Goal: Navigation & Orientation: Find specific page/section

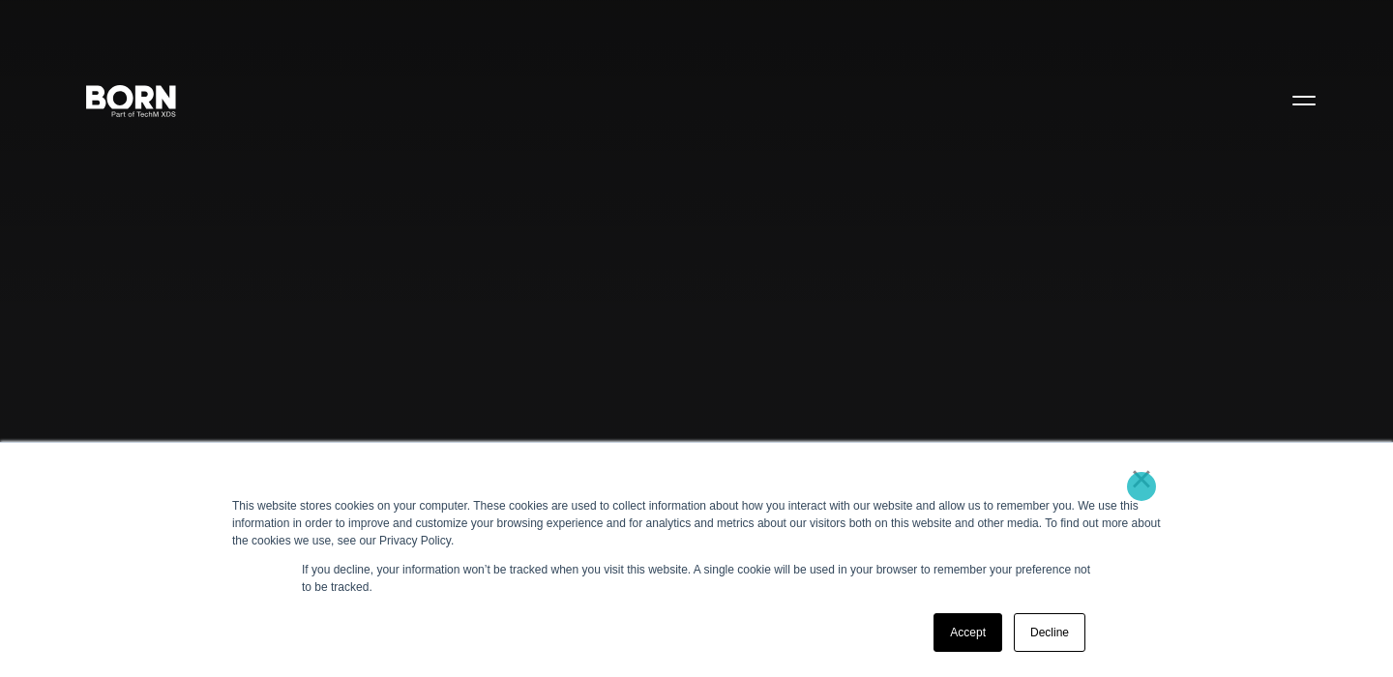
click at [1142, 487] on link "×" at bounding box center [1141, 478] width 23 height 17
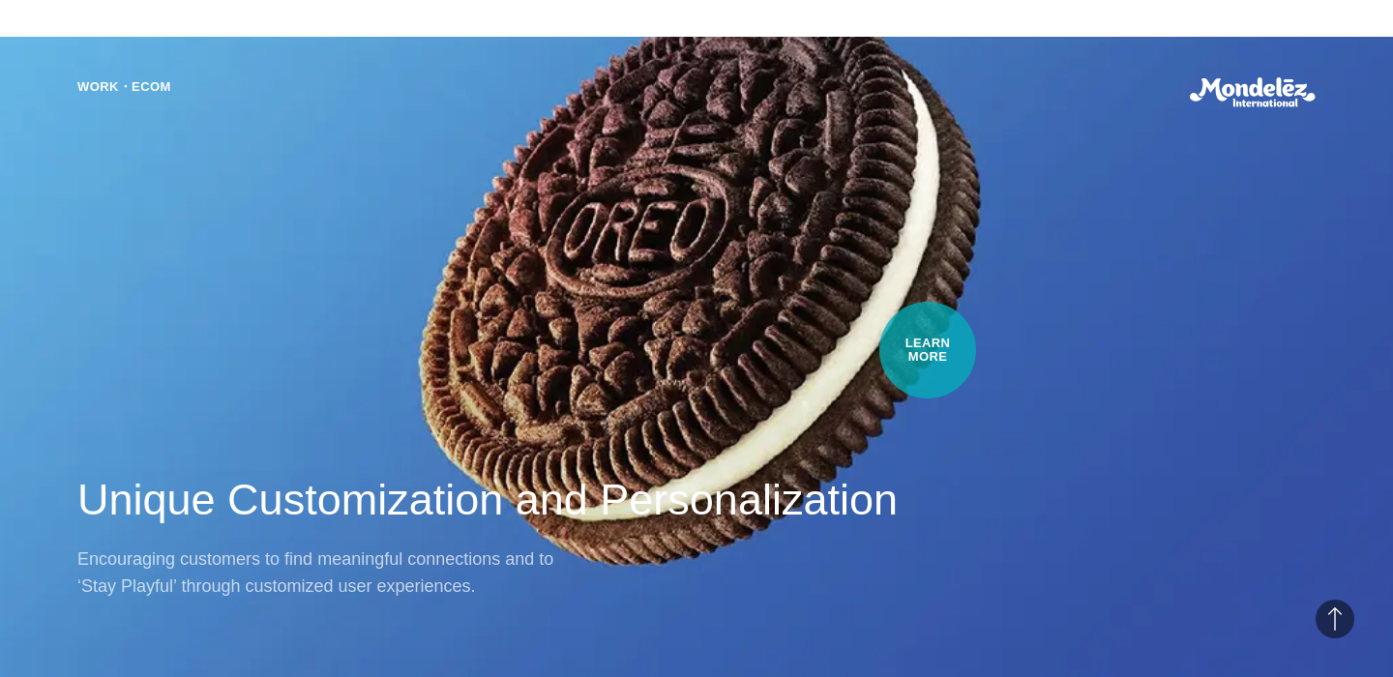
scroll to position [1210, 0]
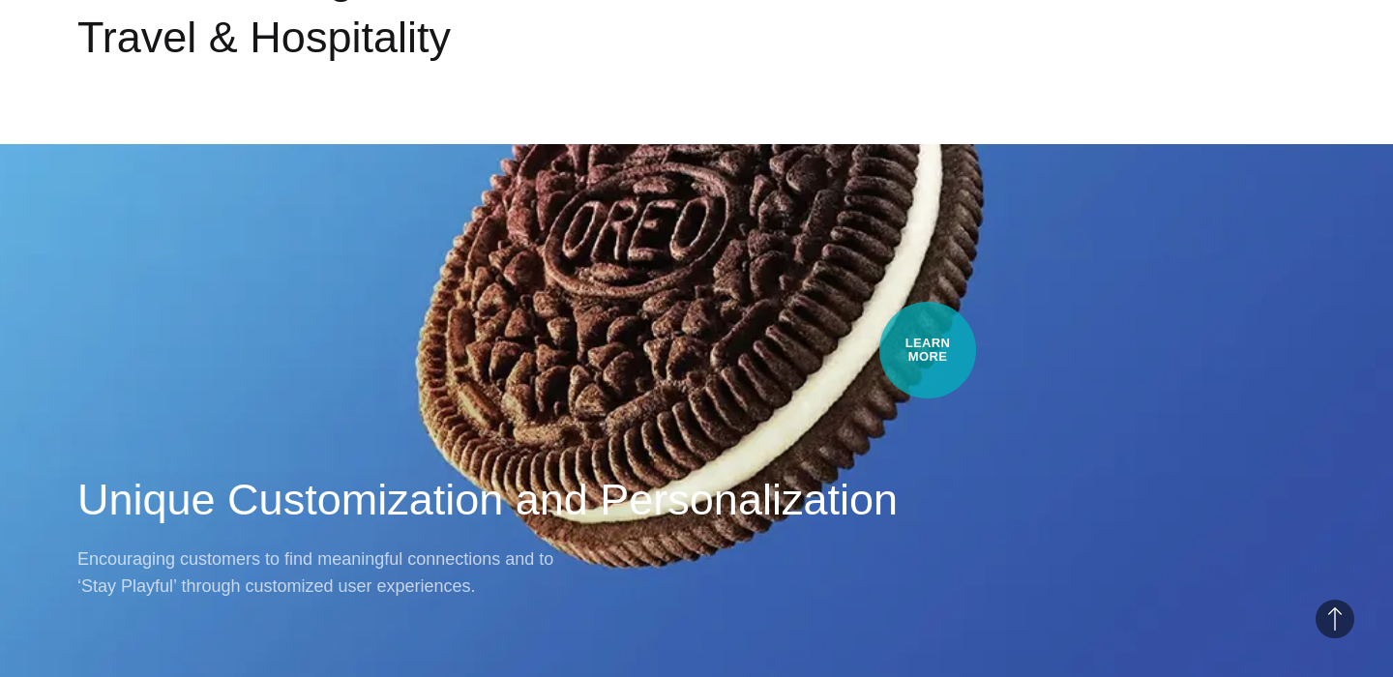
click at [928, 350] on div "Work・Ecom Unique Customization and Personalization Encouraging customers to fin…" at bounding box center [696, 338] width 1393 height 677
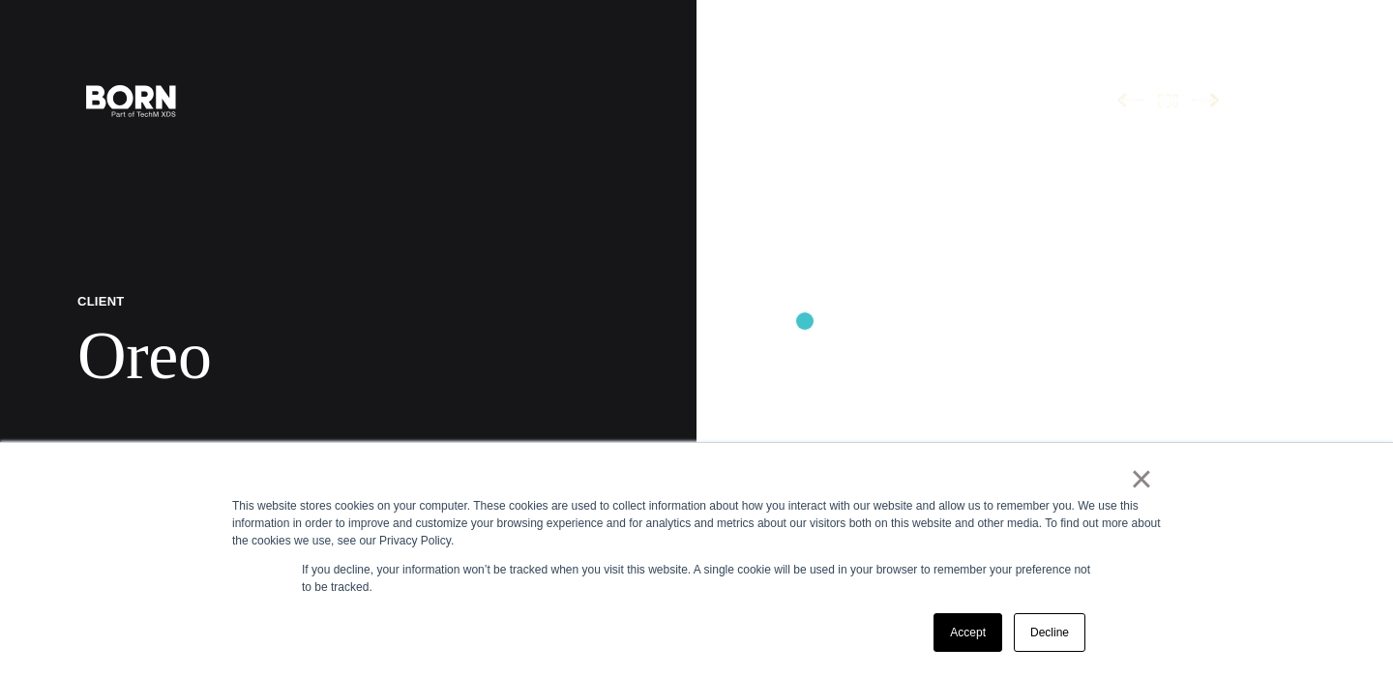
scroll to position [411, 0]
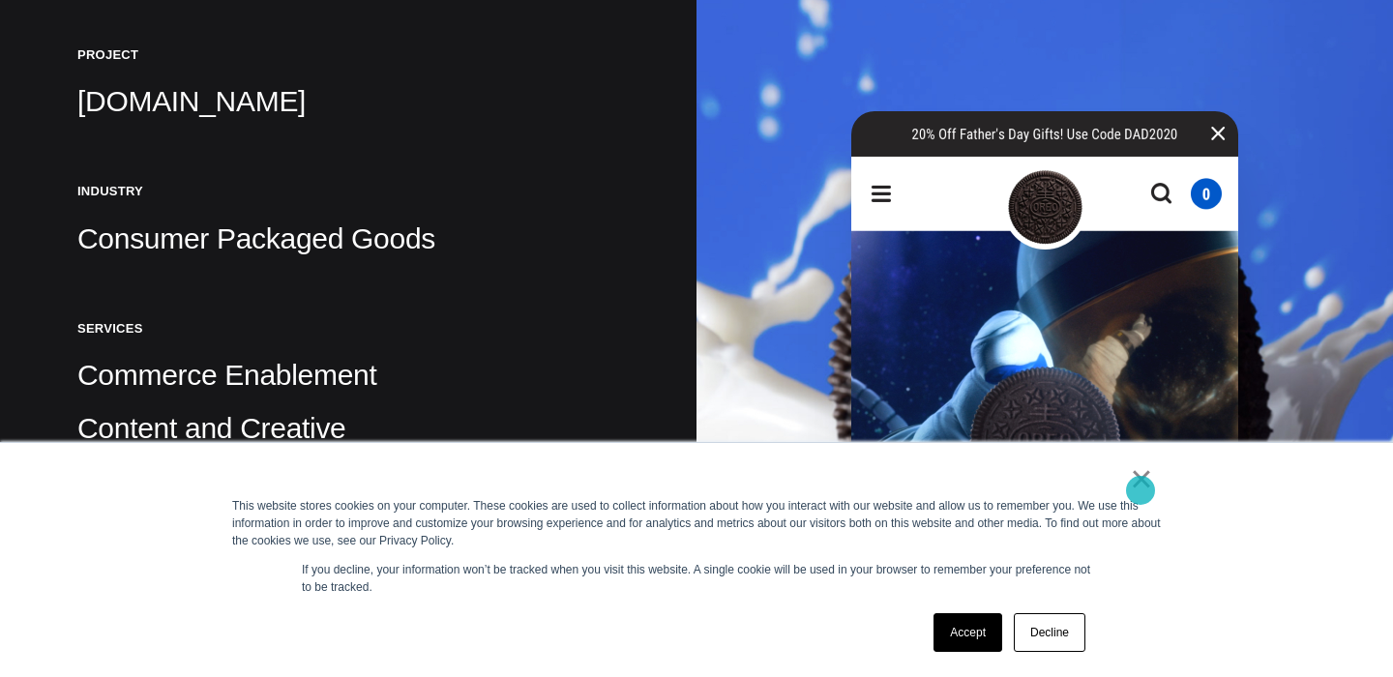
click at [1141, 488] on link "×" at bounding box center [1141, 478] width 23 height 17
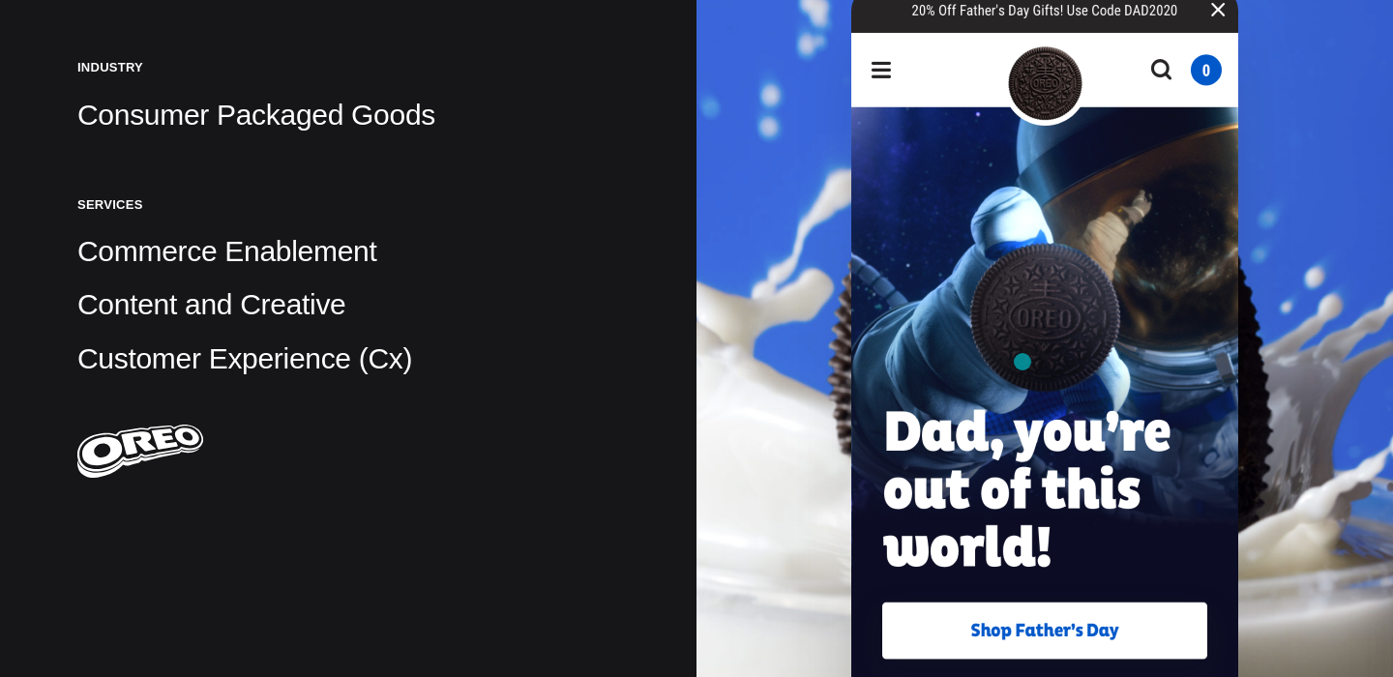
scroll to position [0, 0]
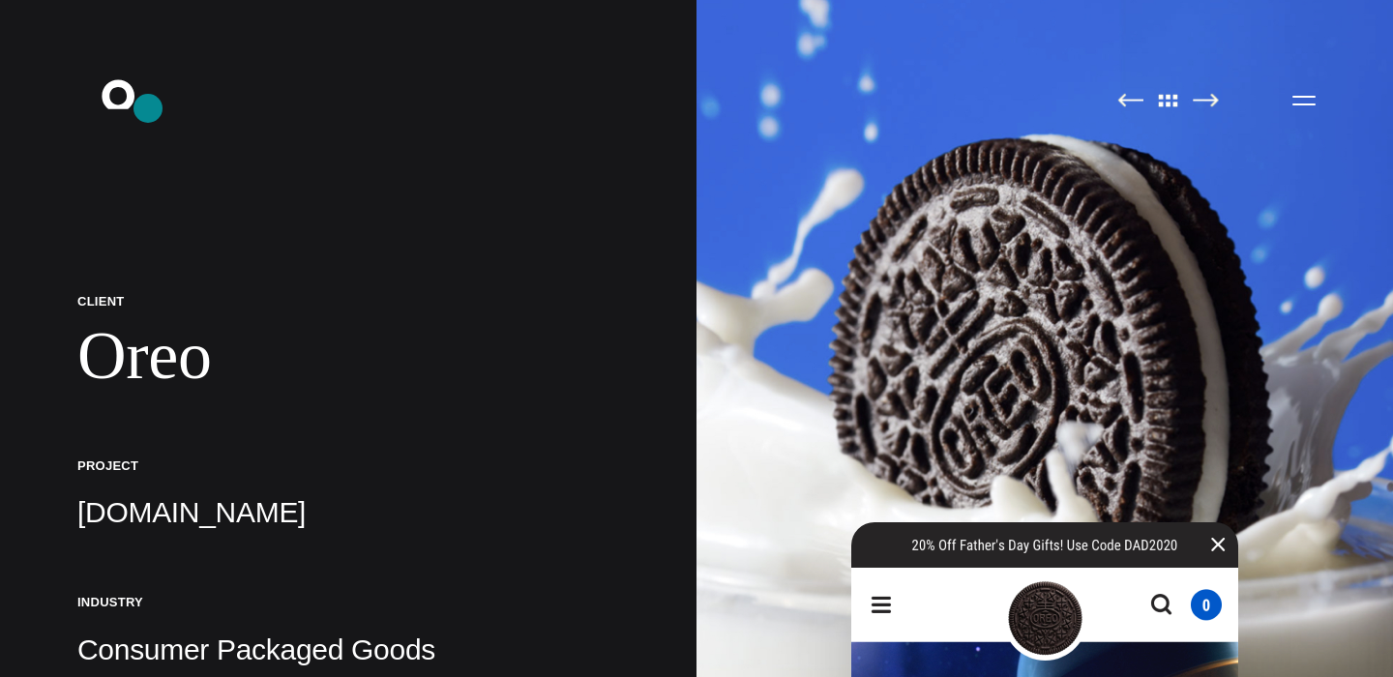
click at [145, 111] on icon ".st0{display:none;} .st1{display:inline;} .st2{font-family:'HelveticaNeue-Mediu…" at bounding box center [132, 99] width 124 height 50
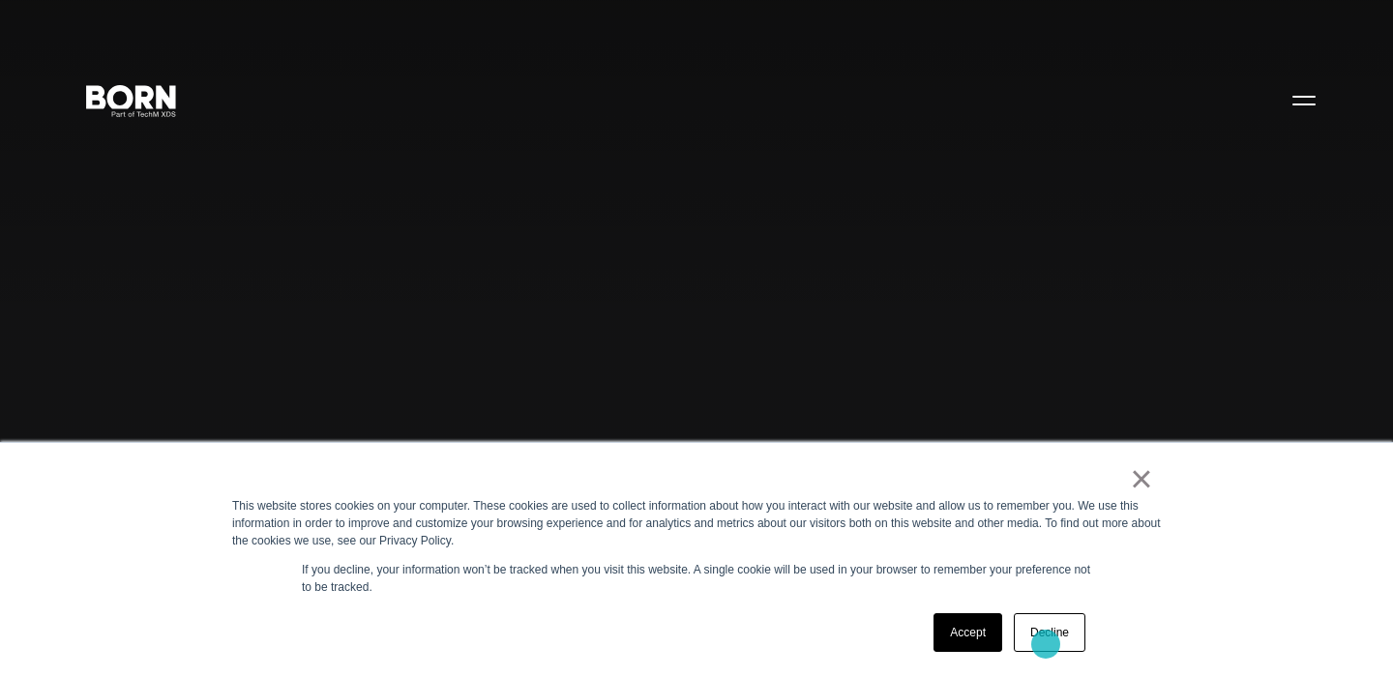
click at [1046, 644] on link "Decline" at bounding box center [1050, 632] width 72 height 39
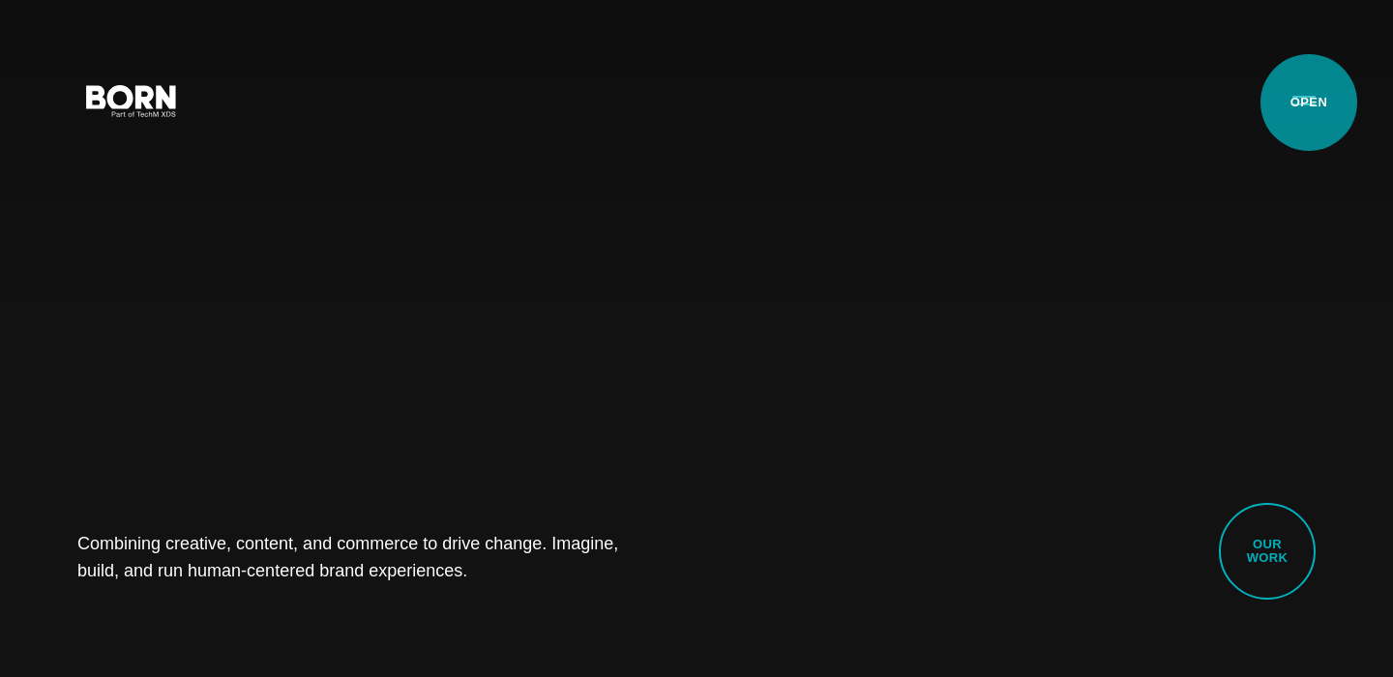
click at [1307, 103] on button "Primary Menu" at bounding box center [1304, 99] width 46 height 41
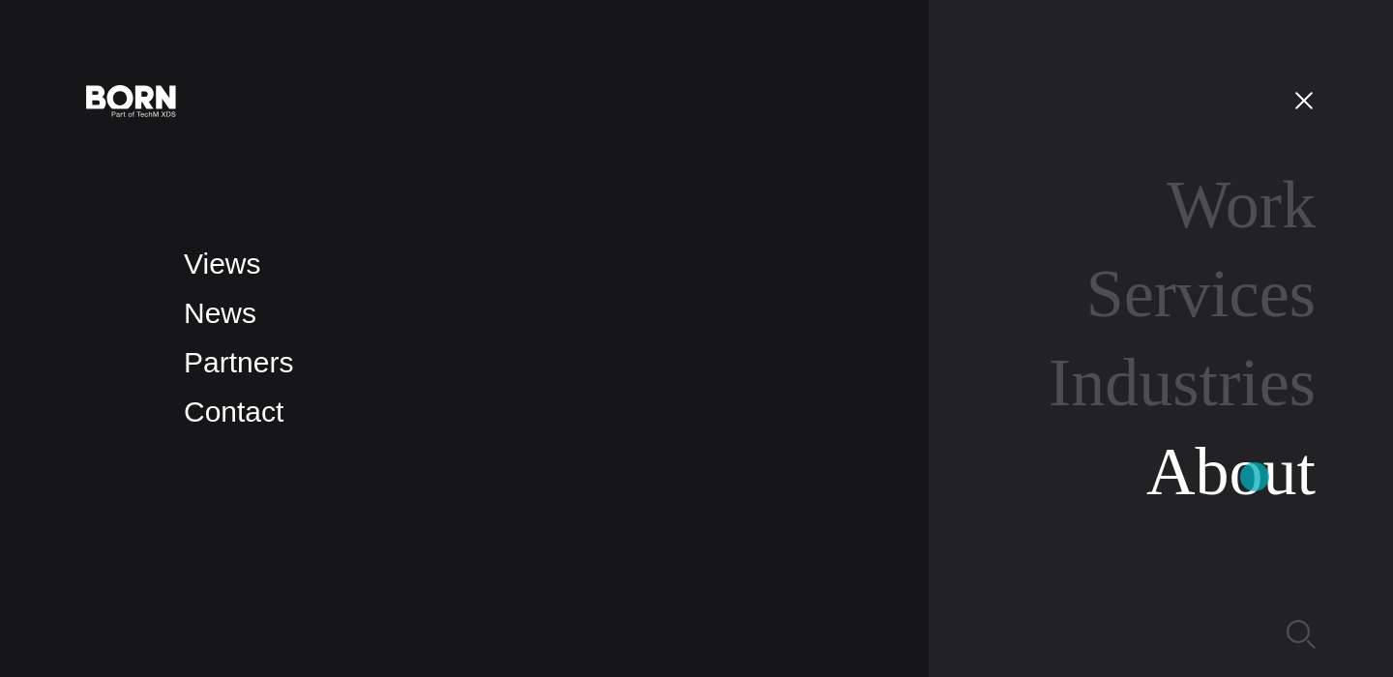
click at [1255, 477] on link "About" at bounding box center [1230, 471] width 169 height 74
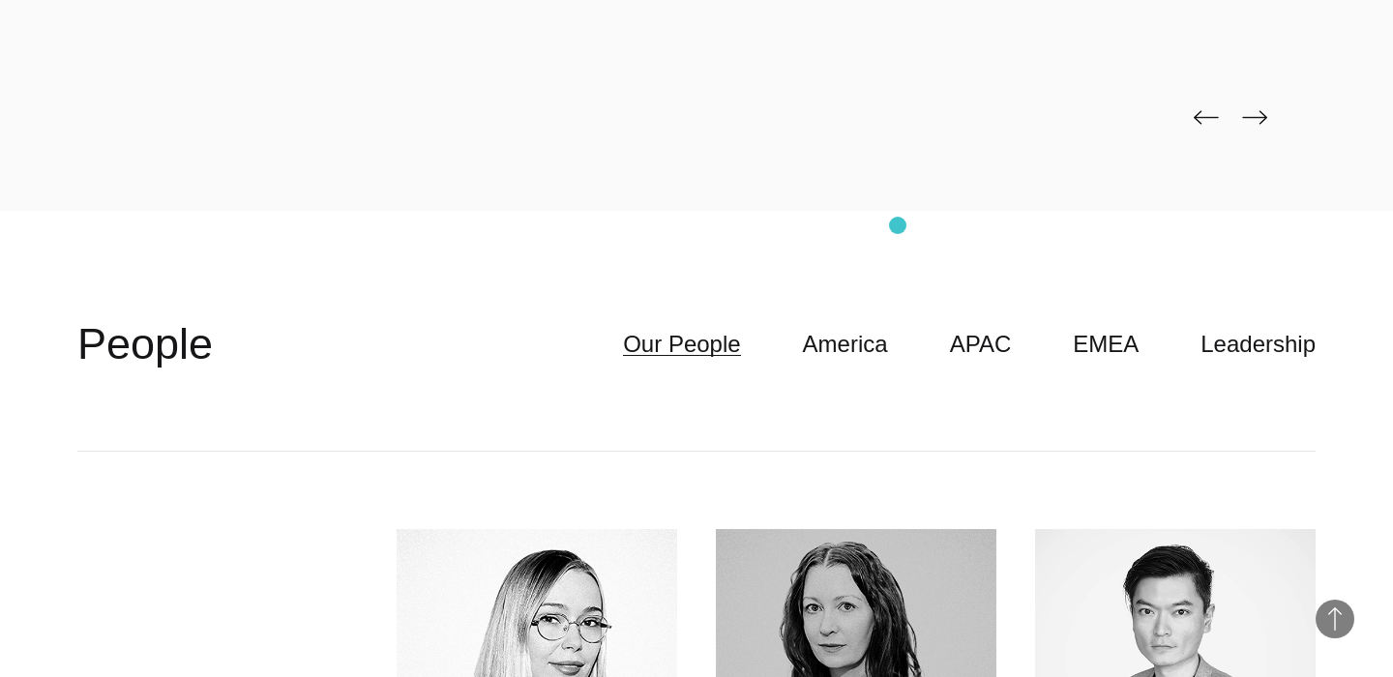
scroll to position [4733, 0]
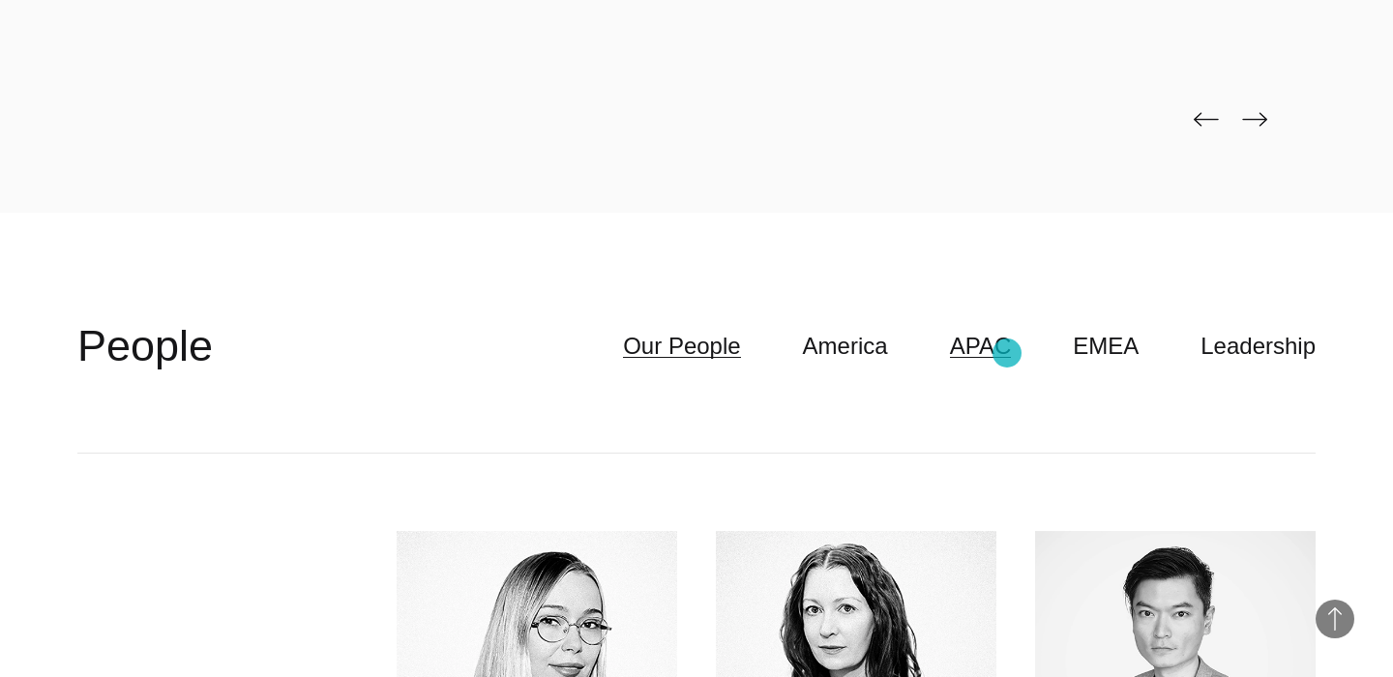
click at [1007, 353] on link "APAC" at bounding box center [981, 346] width 62 height 37
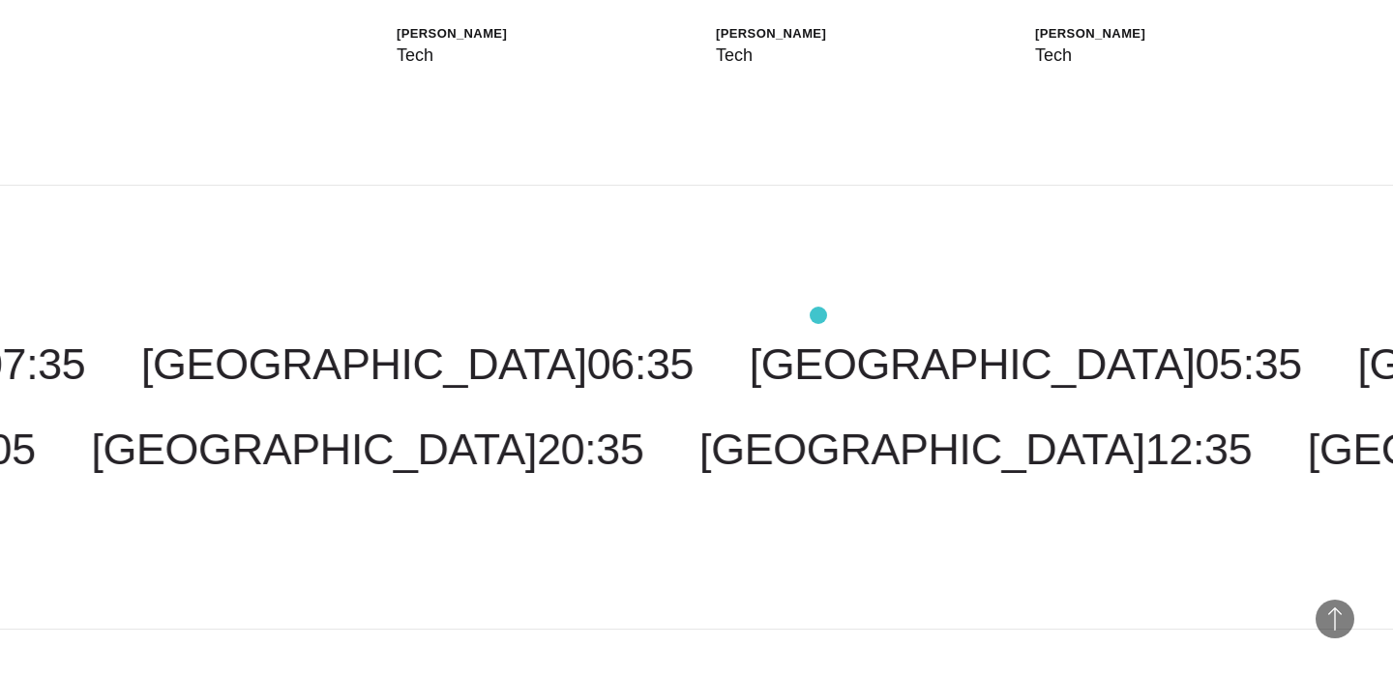
scroll to position [6841, 0]
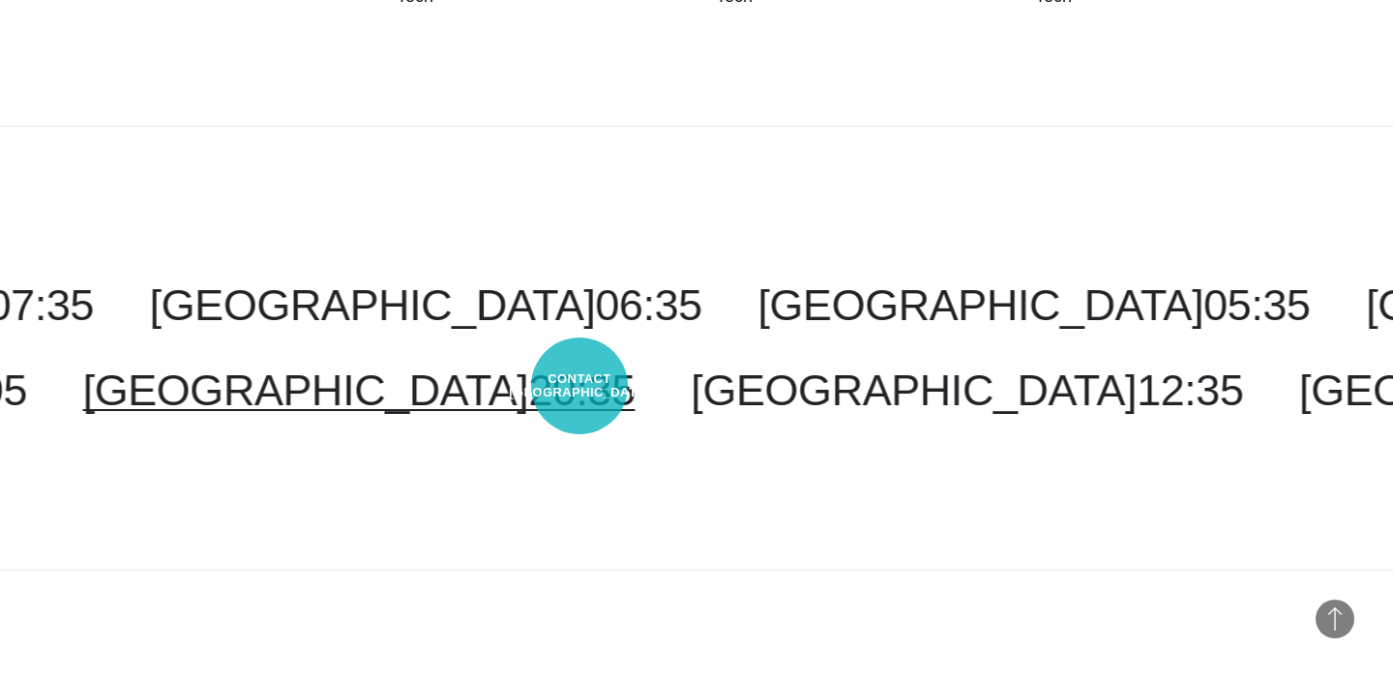
click at [579, 386] on span "20:35" at bounding box center [581, 390] width 106 height 49
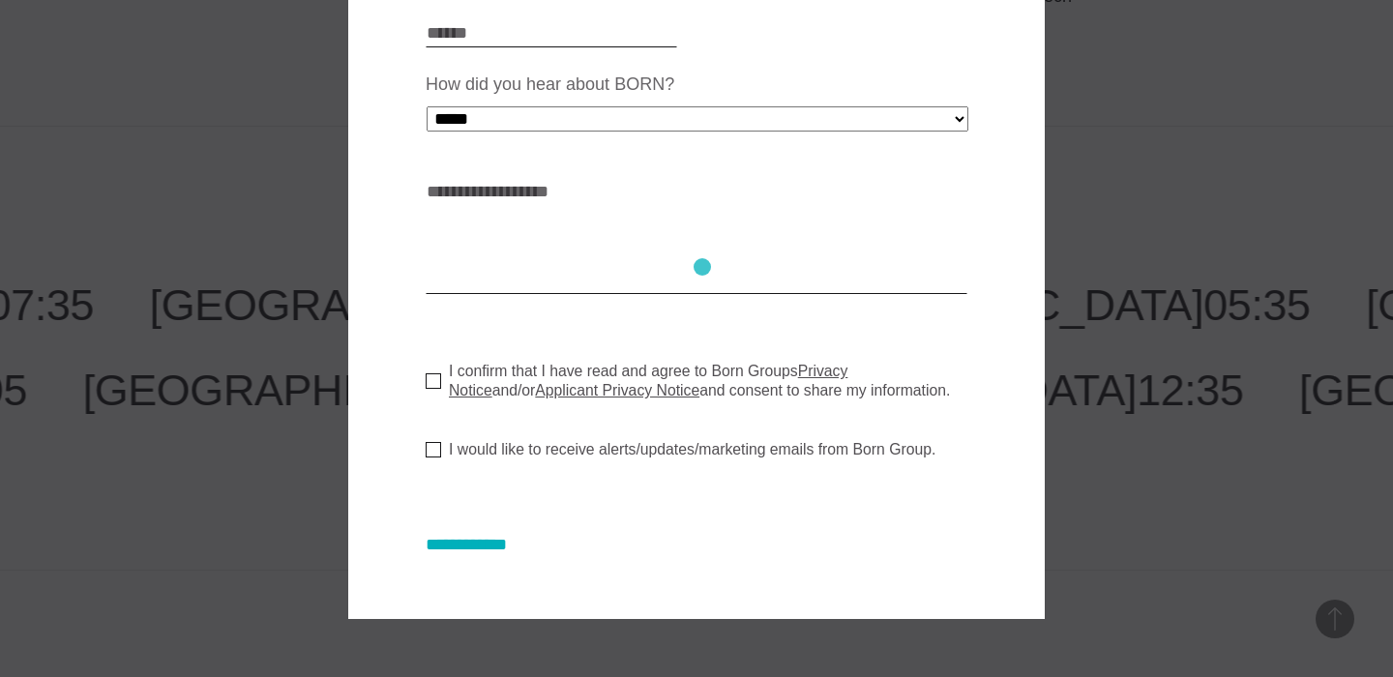
scroll to position [0, 0]
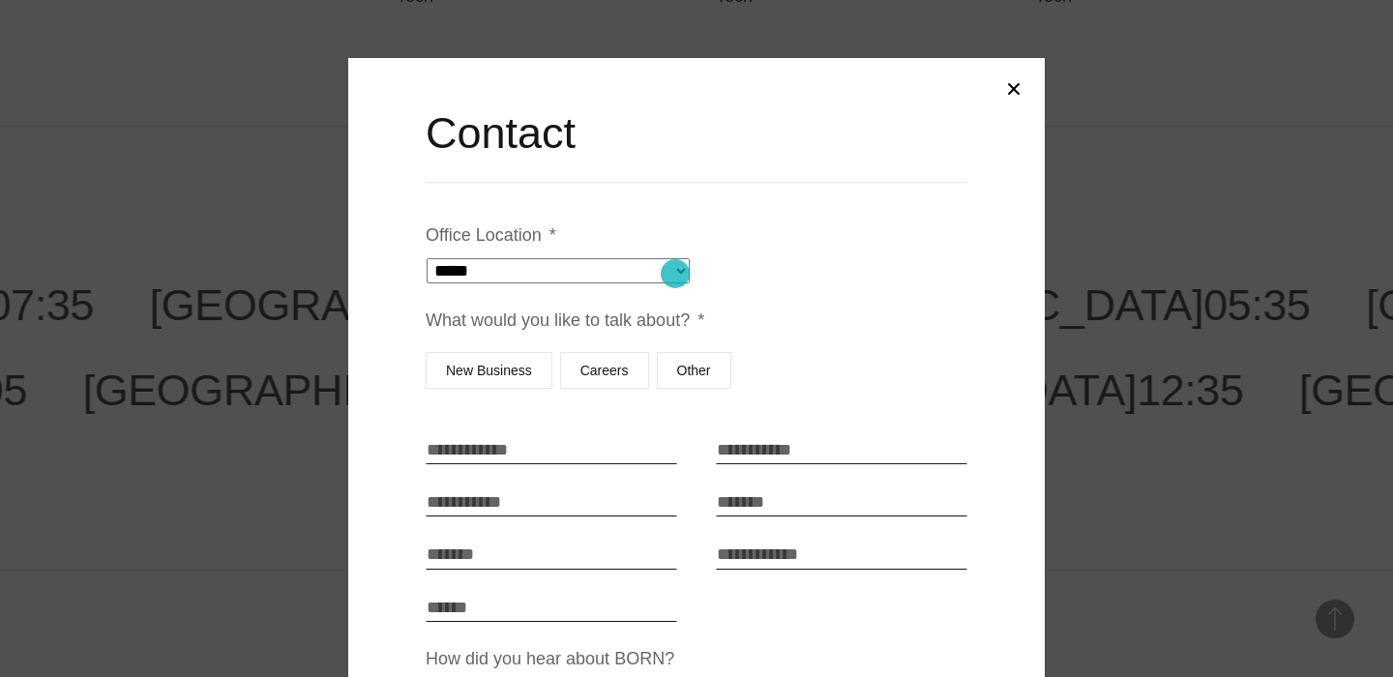
click at [675, 274] on select "**********" at bounding box center [558, 270] width 263 height 25
select select "*********"
click at [650, 258] on select "**********" at bounding box center [558, 270] width 263 height 25
click at [261, 531] on div at bounding box center [696, 338] width 1393 height 677
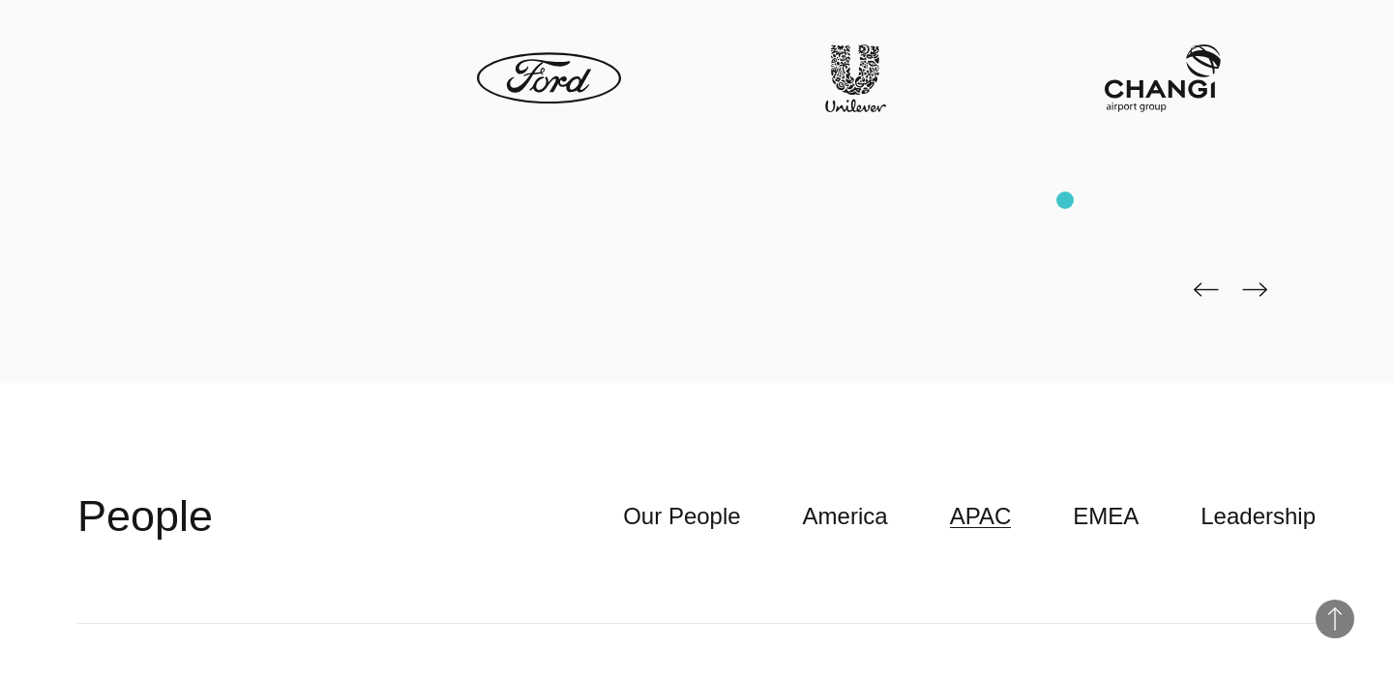
scroll to position [4187, 0]
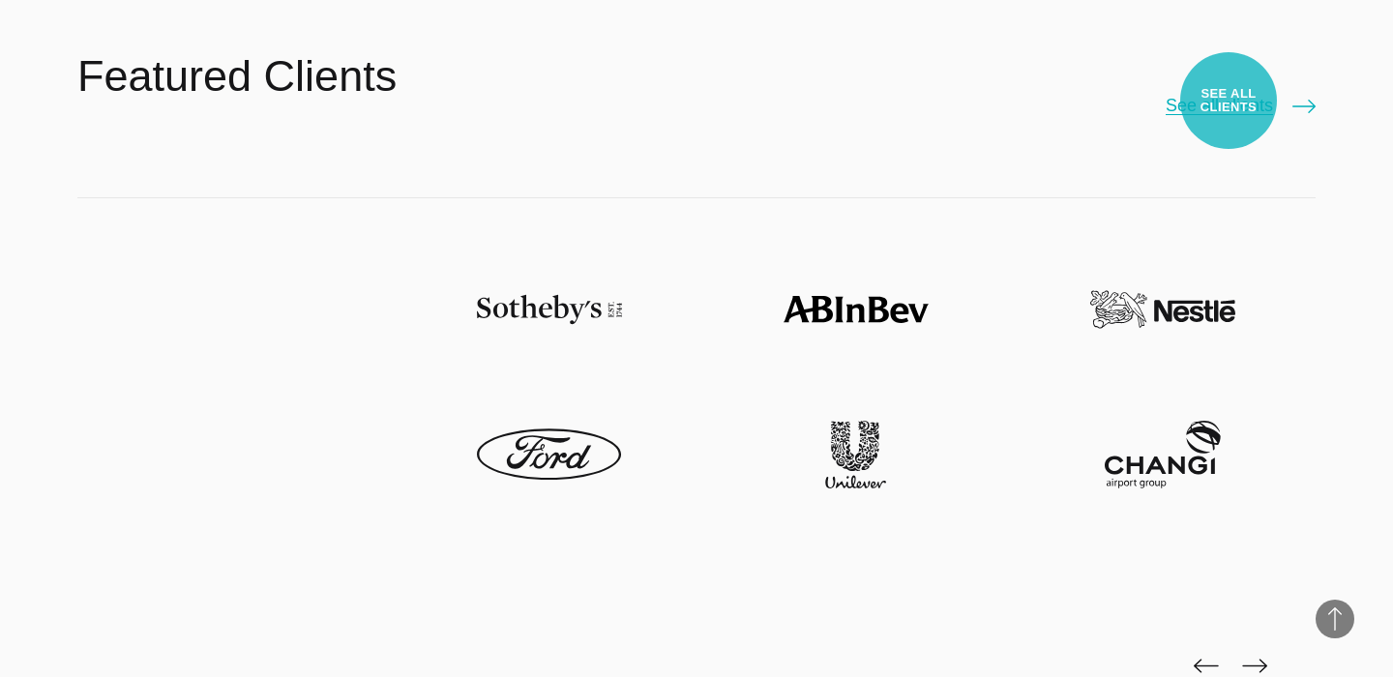
click at [1229, 101] on link "See all clients" at bounding box center [1241, 105] width 150 height 27
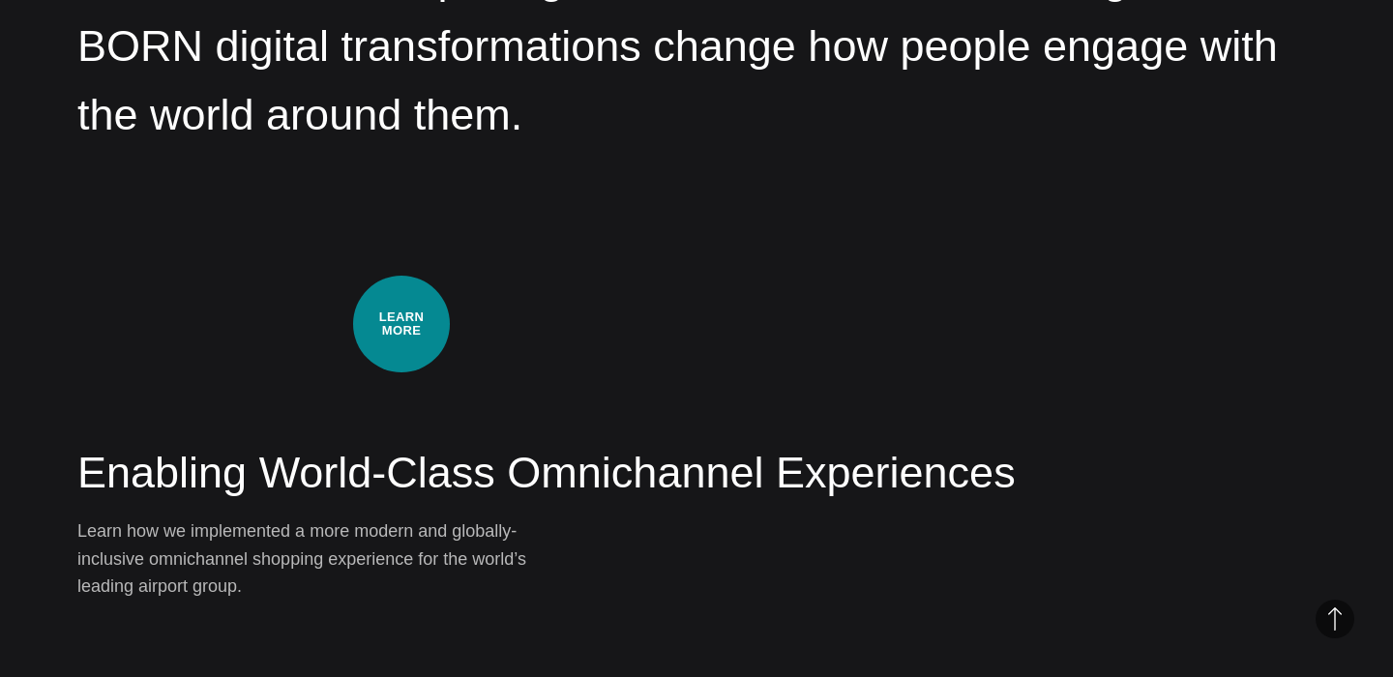
scroll to position [2646, 0]
